Goal: Check status: Check status

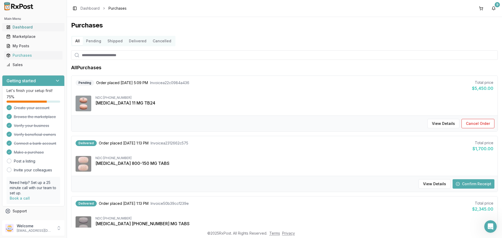
click at [26, 23] on link "Dashboard" at bounding box center [33, 26] width 58 height 9
click at [24, 9] on img at bounding box center [18, 6] width 33 height 8
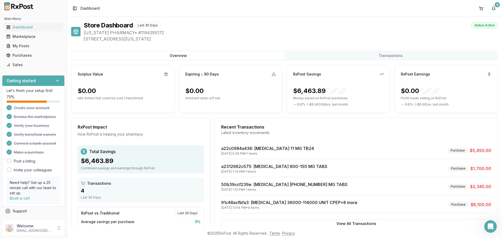
click at [27, 227] on p "Welcome" at bounding box center [35, 225] width 36 height 5
click at [24, 58] on link "Purchases" at bounding box center [33, 55] width 58 height 9
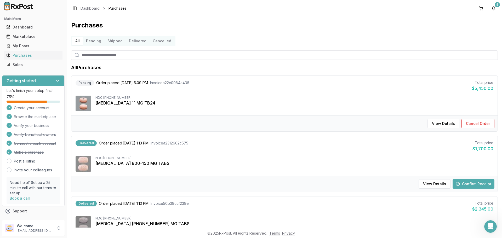
click at [107, 42] on button "Shipped" at bounding box center [114, 41] width 21 height 8
click at [110, 42] on button "Shipped" at bounding box center [114, 41] width 21 height 8
click at [96, 42] on button "Pending" at bounding box center [93, 41] width 21 height 8
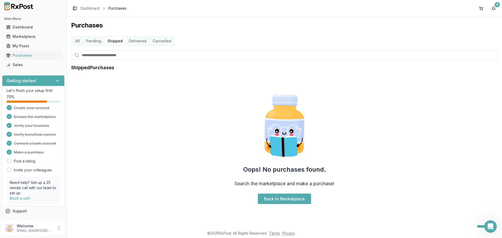
click at [91, 41] on button "Pending" at bounding box center [93, 41] width 21 height 8
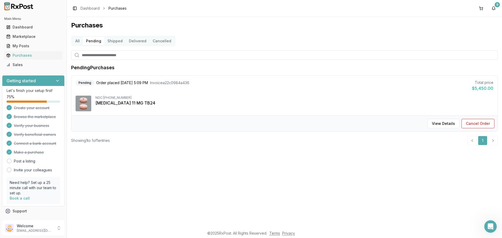
click at [114, 104] on div "[MEDICAL_DATA] 11 MG TB24" at bounding box center [294, 103] width 398 height 6
drag, startPoint x: 130, startPoint y: 98, endPoint x: 103, endPoint y: 97, distance: 26.7
click at [103, 97] on div "NDC: [PHONE_NUMBER]" at bounding box center [294, 98] width 398 height 4
click at [421, 143] on div "Showing 1 to 1 of 1 entries 1" at bounding box center [284, 140] width 426 height 9
click at [125, 83] on span "Order placed [DATE] 5:09 PM" at bounding box center [122, 82] width 52 height 5
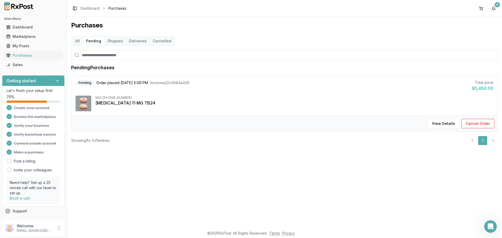
click at [274, 103] on div "[MEDICAL_DATA] 11 MG TB24" at bounding box center [294, 103] width 398 height 6
click at [481, 127] on button "Cancel Order" at bounding box center [477, 123] width 33 height 9
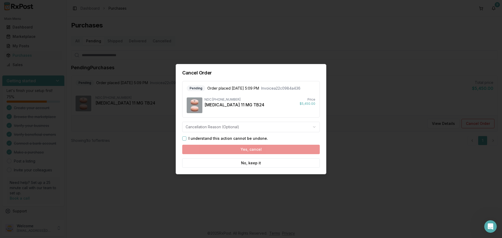
click at [288, 122] on body "Main Menu Dashboard Marketplace My Posts Purchases Sales Getting started Let's …" at bounding box center [251, 119] width 502 height 238
click at [286, 166] on button "No, keep it" at bounding box center [250, 162] width 137 height 9
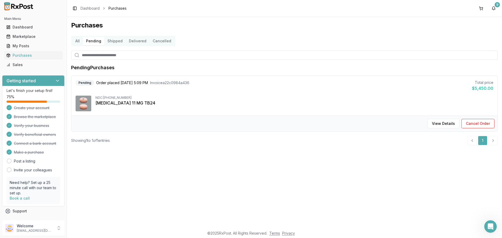
click at [284, 180] on div "Purchases All Pending Shipped Delivered Cancelled Pending Purchases Pending Ord…" at bounding box center [284, 122] width 435 height 211
